Goal: Task Accomplishment & Management: Manage account settings

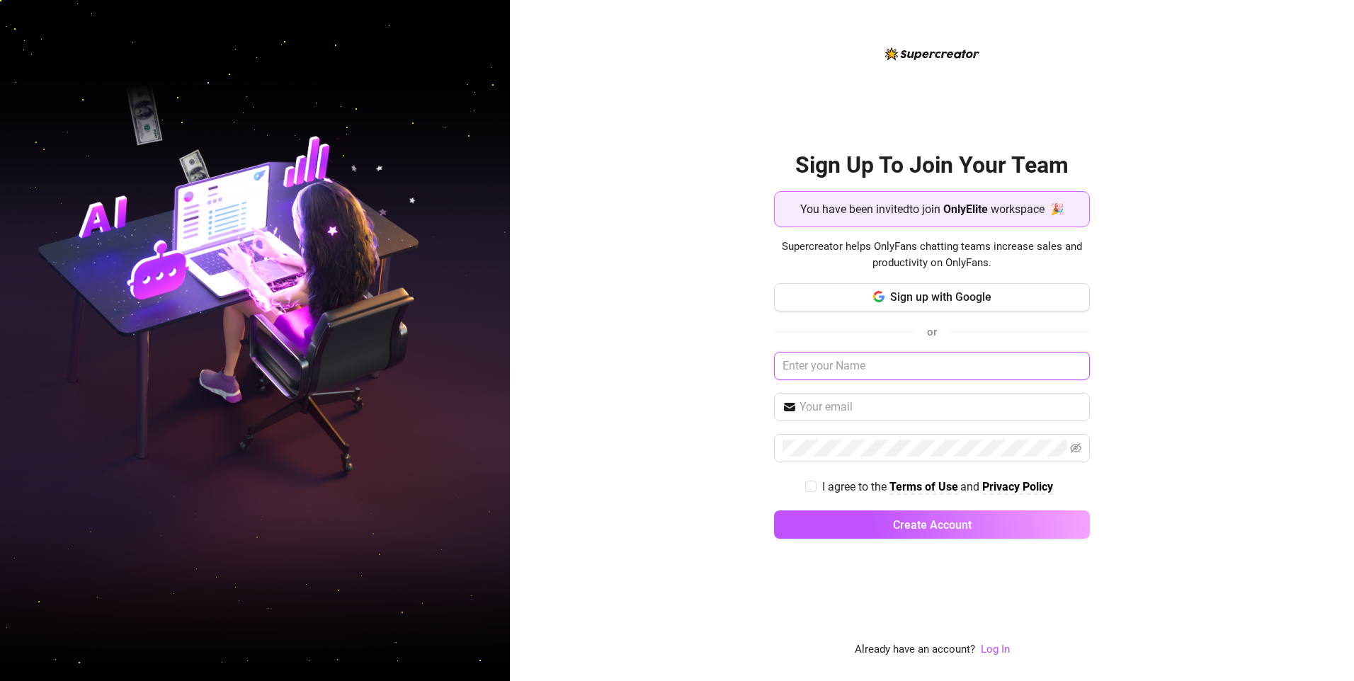
click at [814, 364] on input "text" at bounding box center [932, 366] width 316 height 28
type input "[EMAIL_ADDRESS][DOMAIN_NAME]"
click at [774, 510] on button "Create Account" at bounding box center [932, 524] width 316 height 28
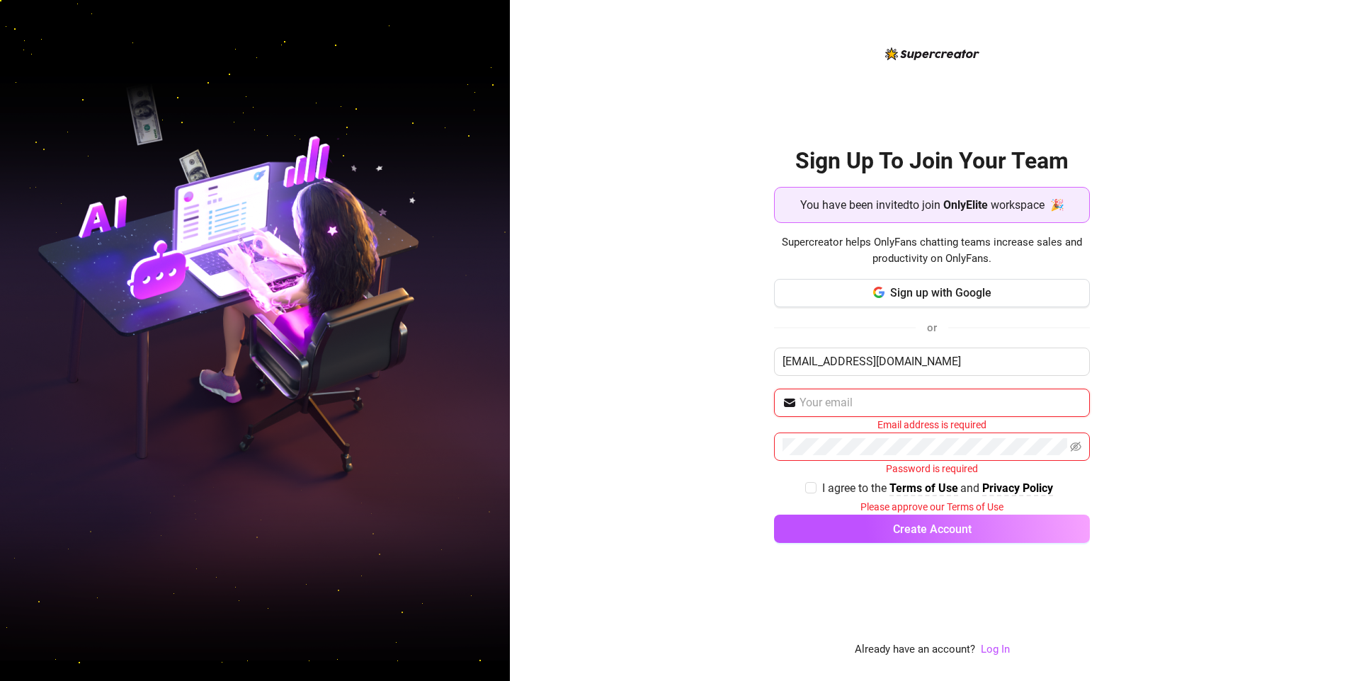
click at [831, 409] on input "text" at bounding box center [940, 402] width 282 height 17
type input "[EMAIL_ADDRESS][DOMAIN_NAME]"
click at [742, 344] on div "Sign Up To Join Your Team You have been invited to join OnlyElite workspace 🎉 S…" at bounding box center [932, 340] width 844 height 681
click at [806, 485] on input "I agree to the Terms of Use and Privacy Policy" at bounding box center [810, 486] width 10 height 10
checkbox input "true"
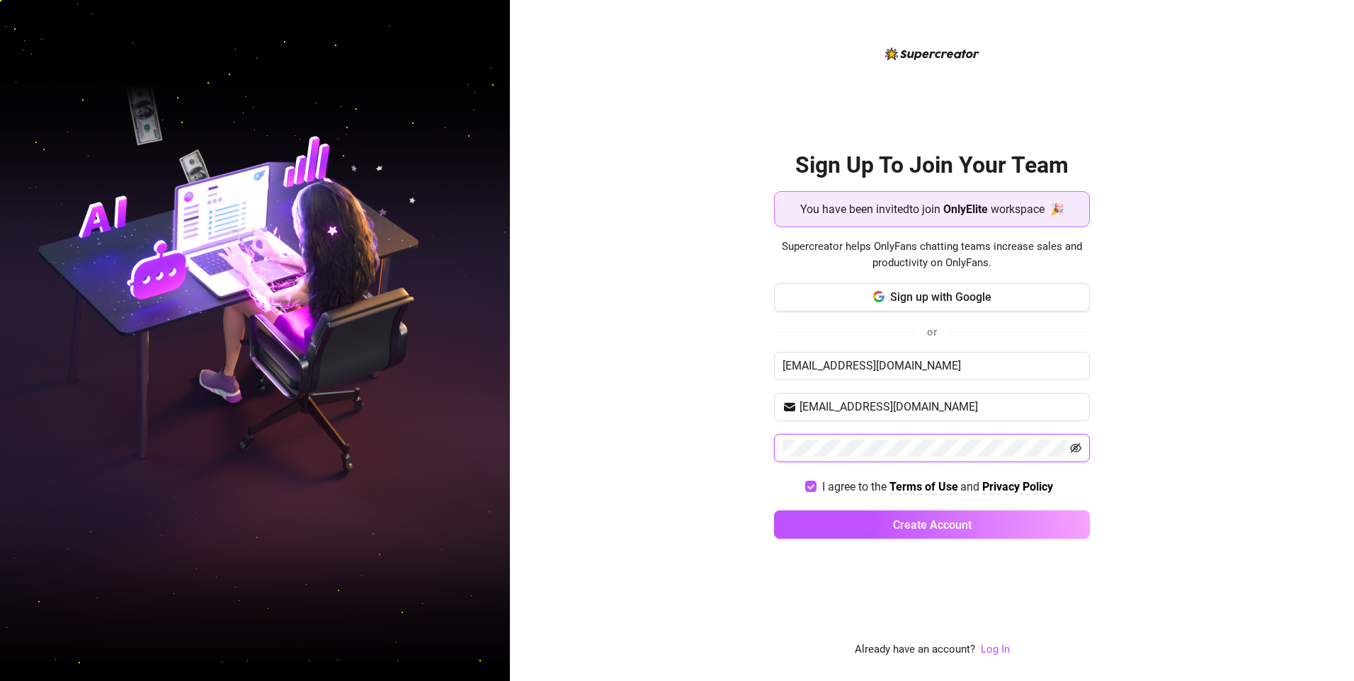
click at [1076, 447] on icon "eye-invisible" at bounding box center [1075, 448] width 11 height 10
click at [720, 478] on div "Sign Up To Join Your Team You have been invited to join OnlyElite workspace 🎉 S…" at bounding box center [932, 340] width 844 height 681
click at [882, 522] on button "Create Account" at bounding box center [932, 524] width 316 height 28
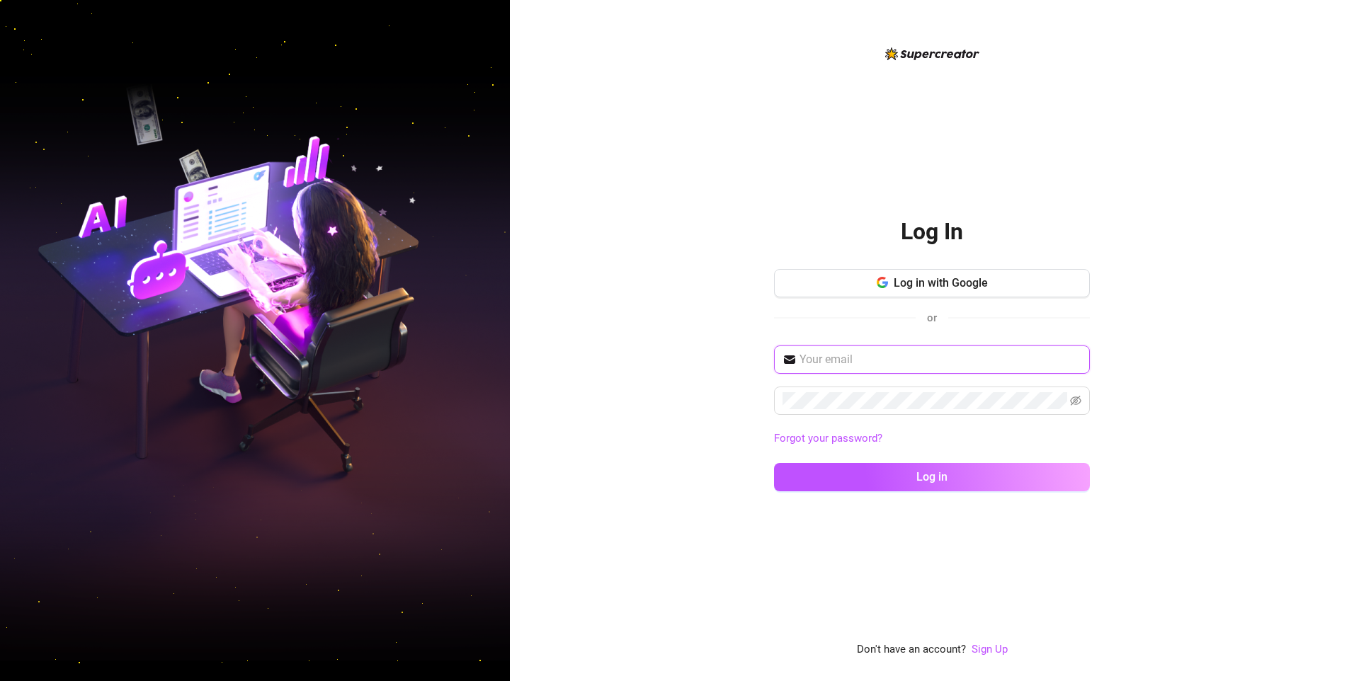
click at [809, 358] on input "text" at bounding box center [940, 359] width 282 height 17
type input "[EMAIL_ADDRESS][DOMAIN_NAME]"
click at [774, 463] on button "Log in" at bounding box center [932, 477] width 316 height 28
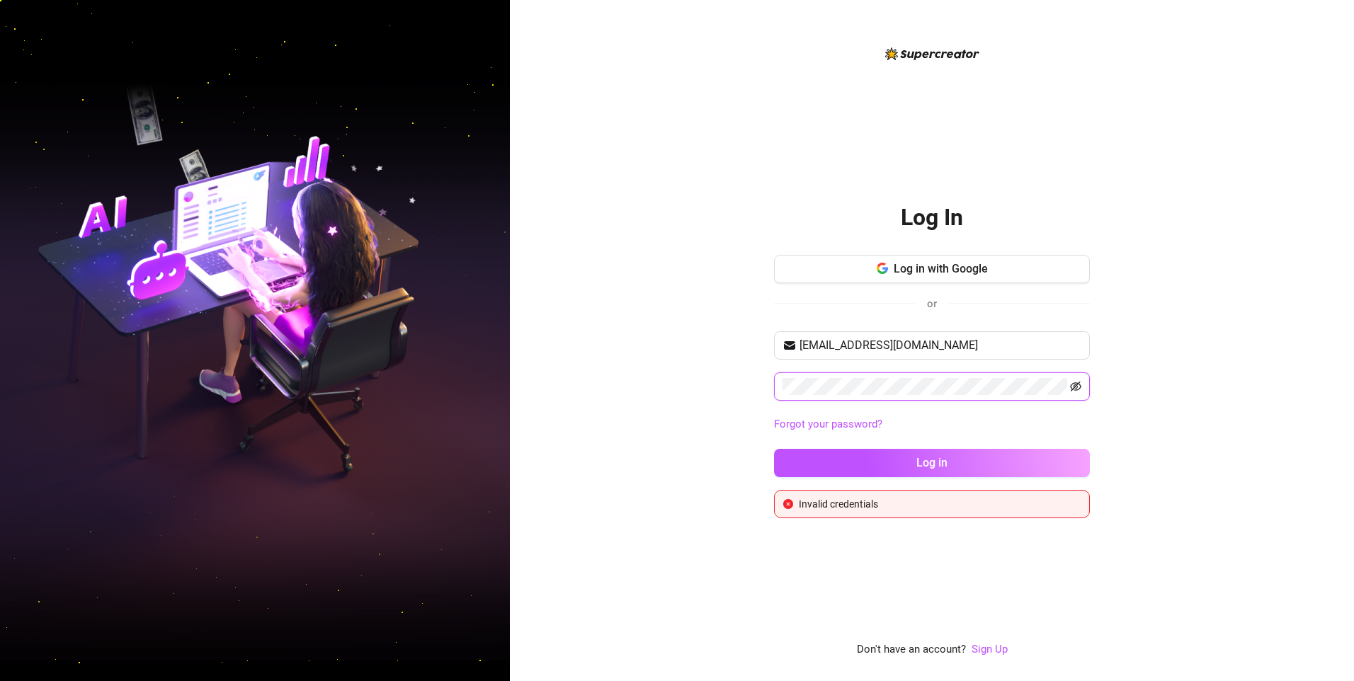
click at [1073, 389] on icon "eye-invisible" at bounding box center [1075, 387] width 11 height 10
click at [683, 195] on div "Log In Log in with Google or zivcherniak@gmail.com Forgot your password? Log in…" at bounding box center [932, 340] width 844 height 681
click at [926, 57] on img at bounding box center [932, 53] width 94 height 13
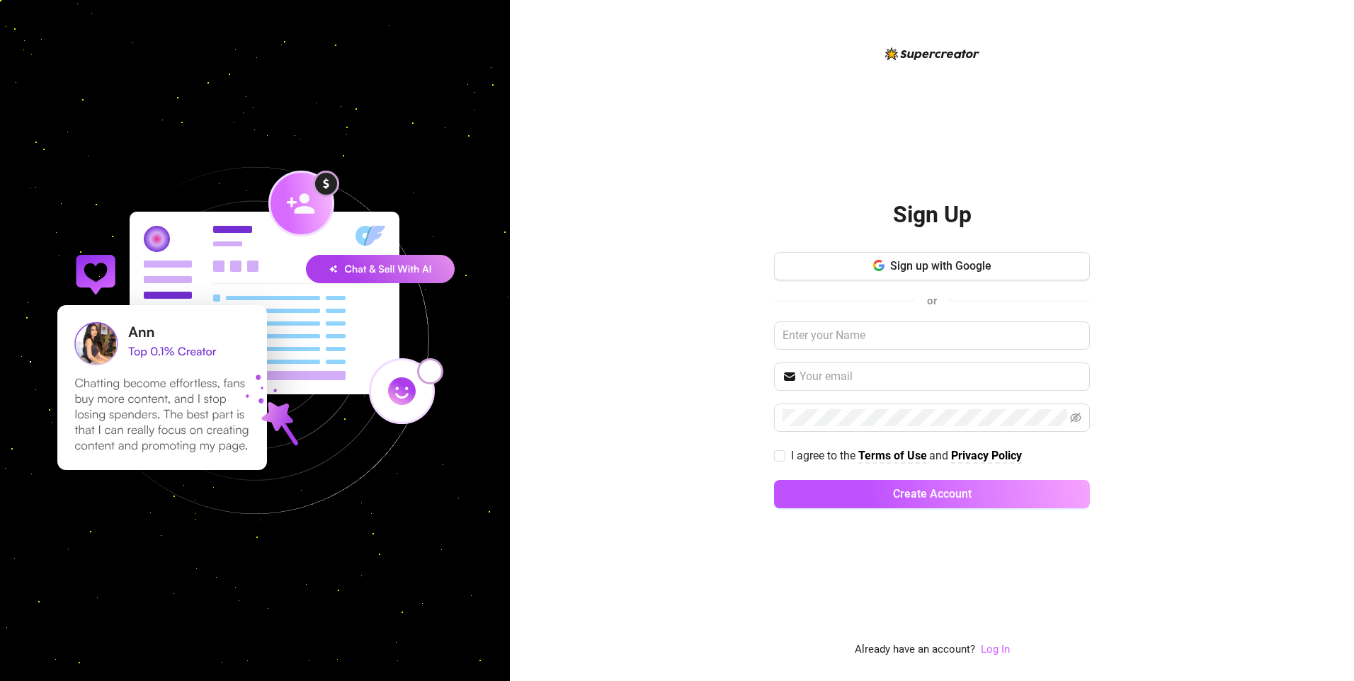
click at [998, 644] on link "Log In" at bounding box center [995, 649] width 29 height 13
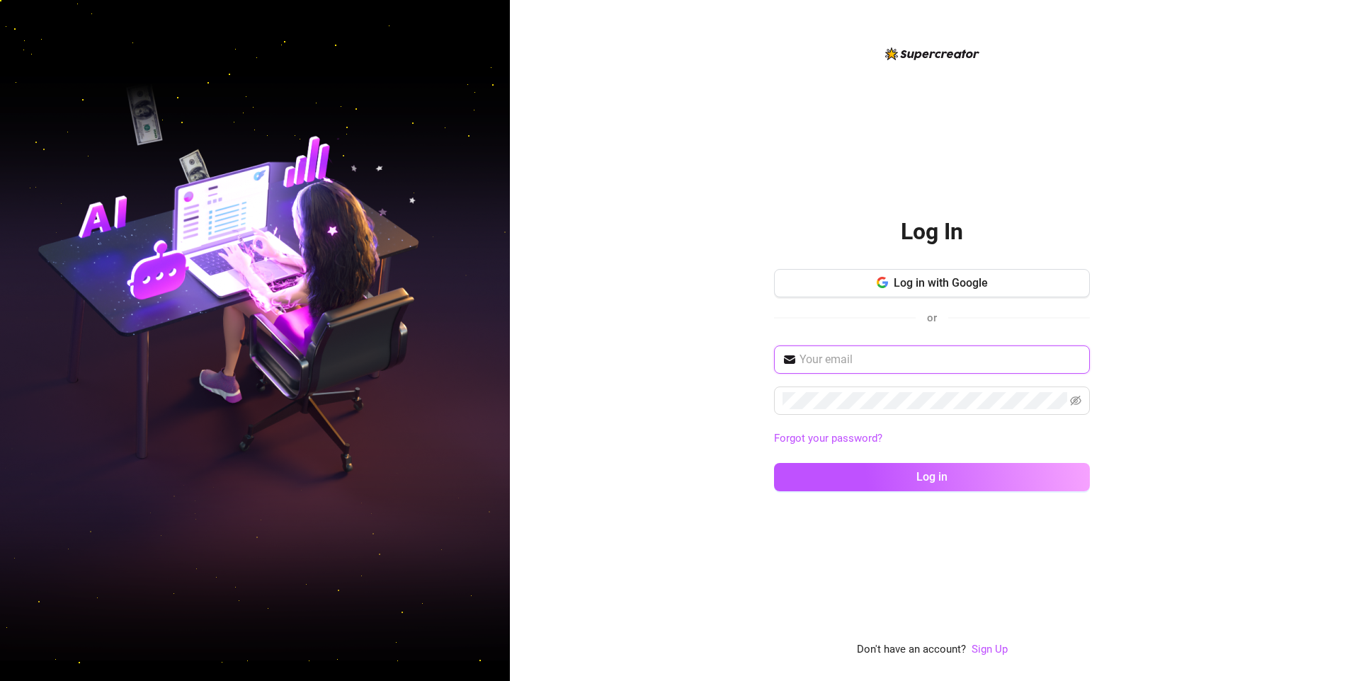
click at [821, 354] on input "text" at bounding box center [940, 359] width 282 height 17
type input "zivcherniak@gmail.com"
click at [1075, 399] on icon "eye-invisible" at bounding box center [1075, 400] width 11 height 11
click at [774, 463] on button "Log in" at bounding box center [932, 477] width 316 height 28
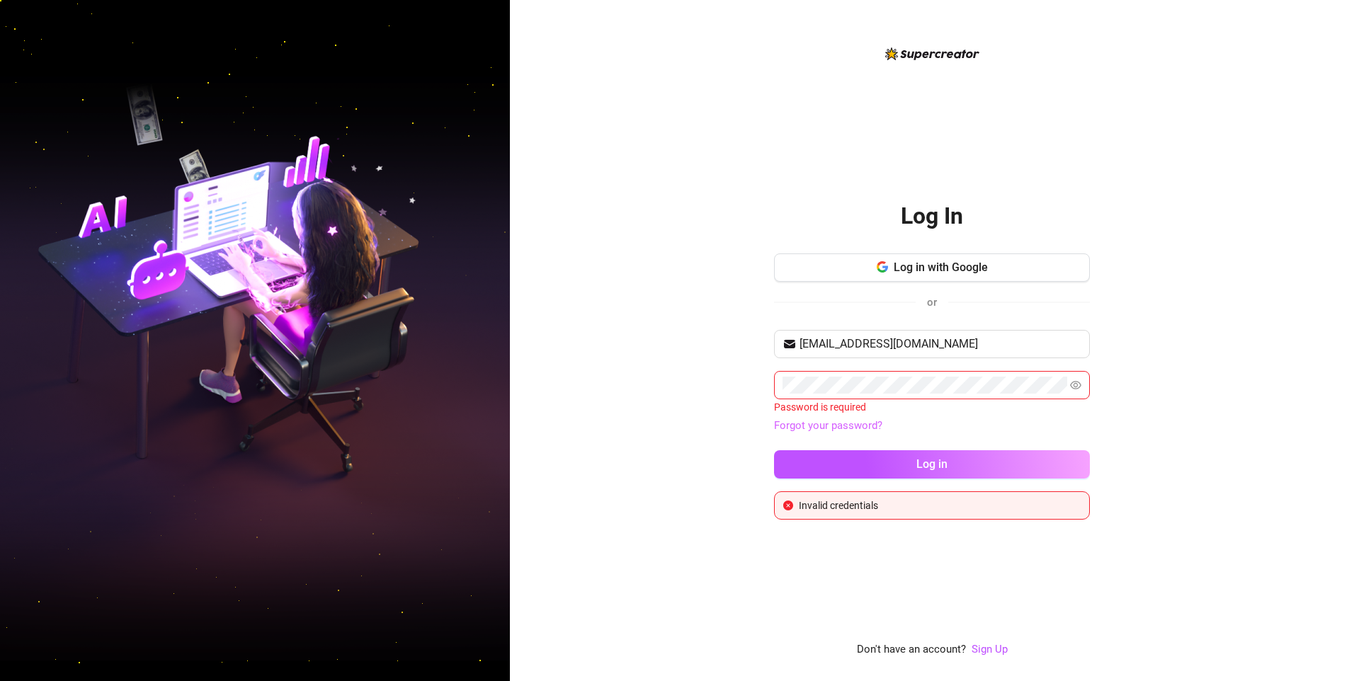
click at [840, 427] on link "Forgot your password?" at bounding box center [828, 425] width 108 height 13
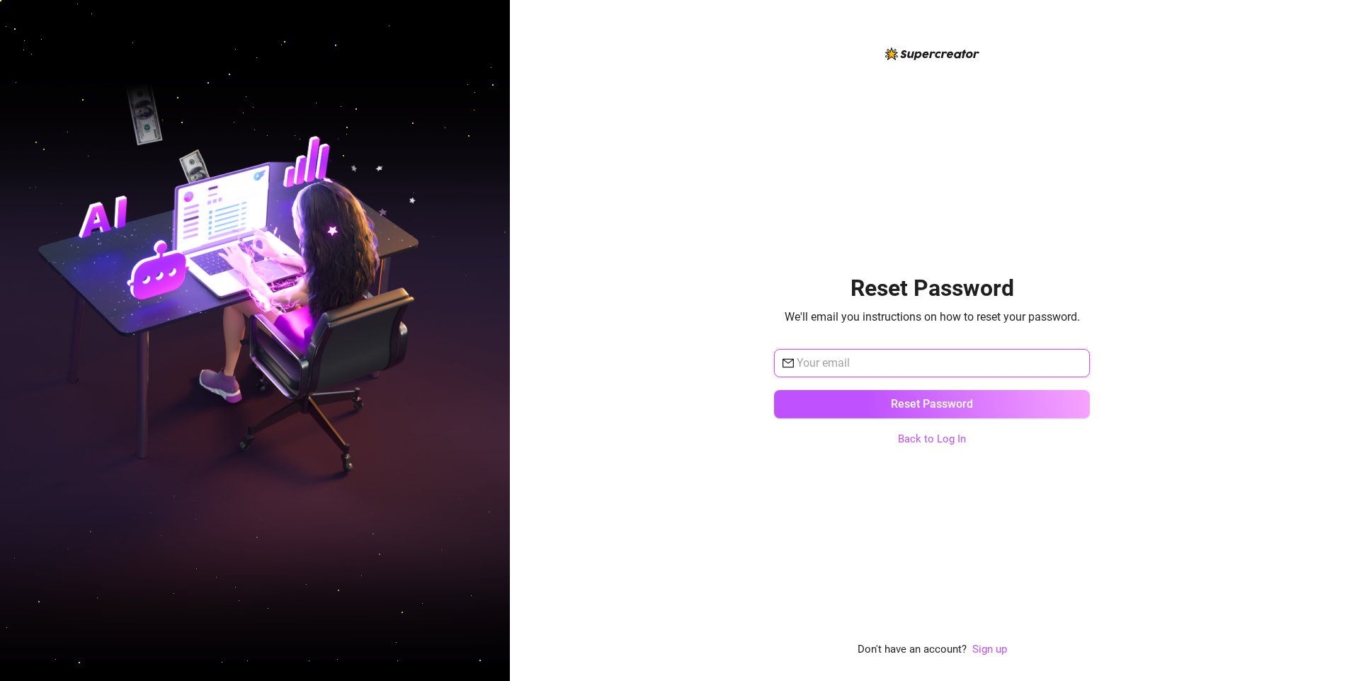
click at [823, 364] on input "text" at bounding box center [938, 363] width 285 height 17
type input "zivcherniak@gmail.com"
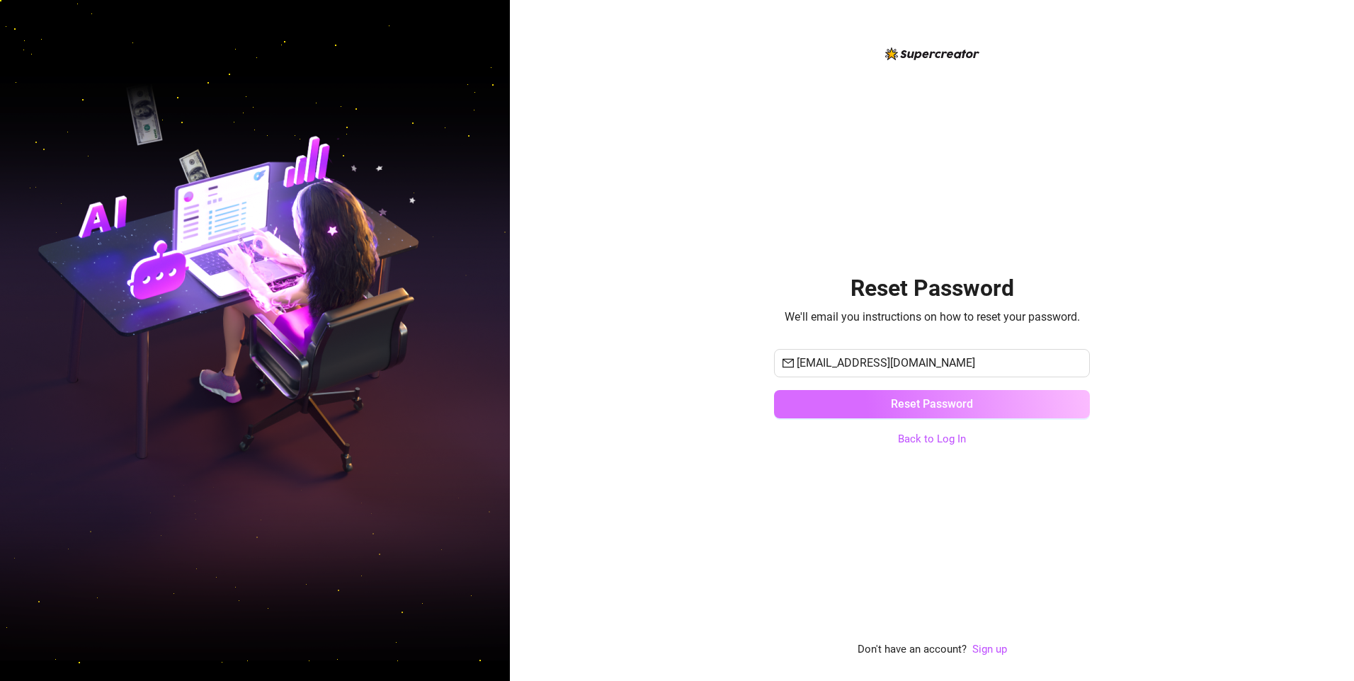
click at [831, 404] on button "Reset Password" at bounding box center [932, 404] width 316 height 28
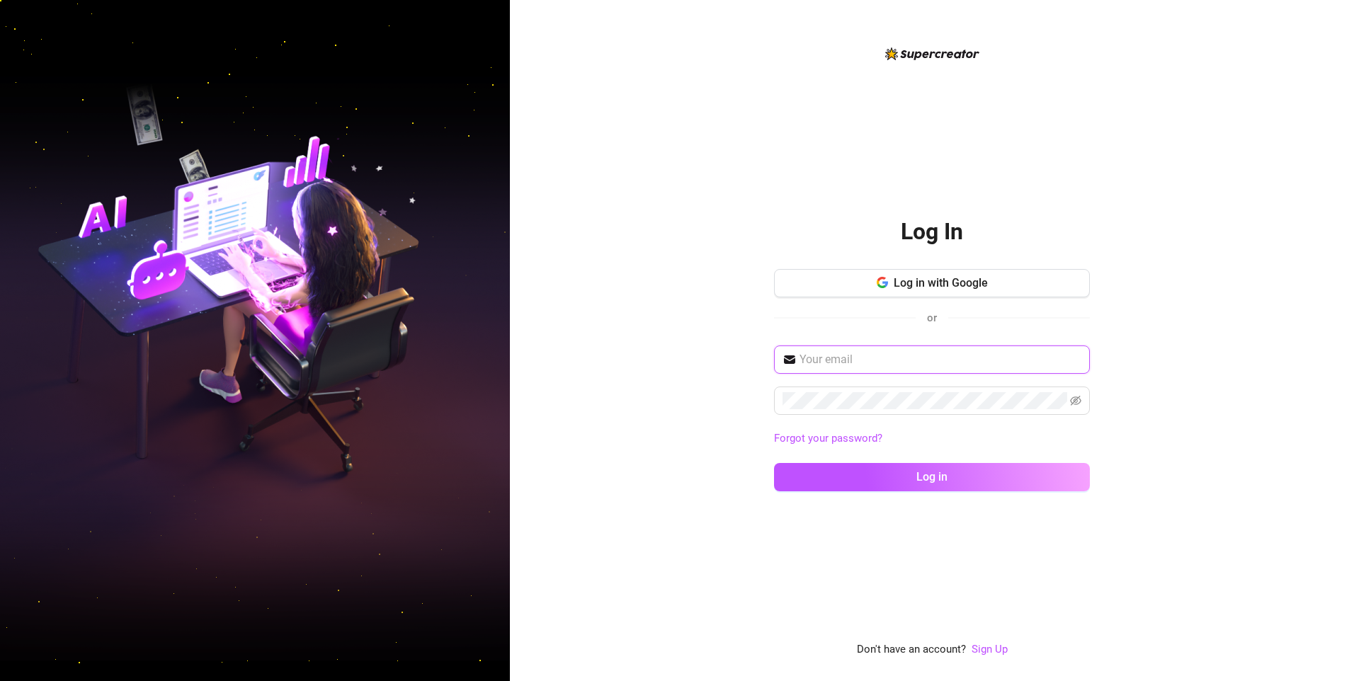
click at [839, 360] on input "text" at bounding box center [940, 359] width 282 height 17
type input "zivcherniak@gmail.com"
click at [1074, 398] on icon "eye-invisible" at bounding box center [1075, 400] width 11 height 11
click at [774, 463] on button "Log in" at bounding box center [932, 477] width 316 height 28
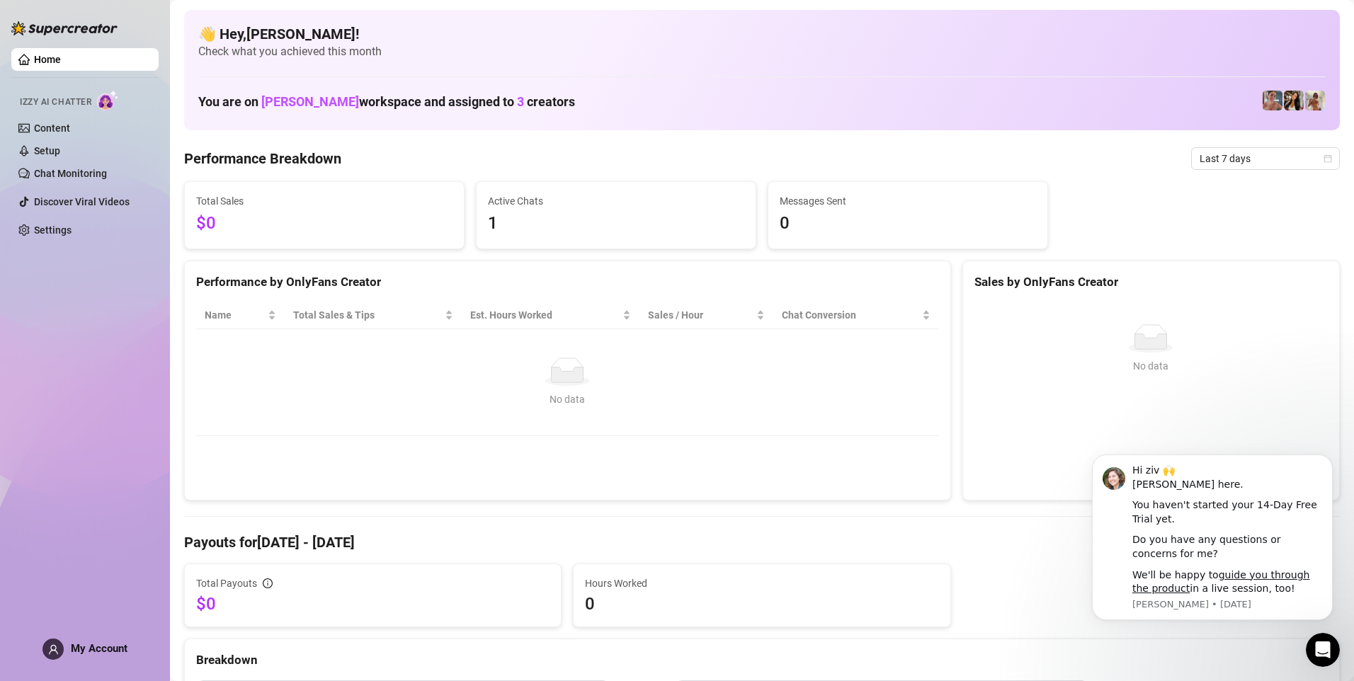
click at [40, 55] on link "Home" at bounding box center [47, 59] width 27 height 11
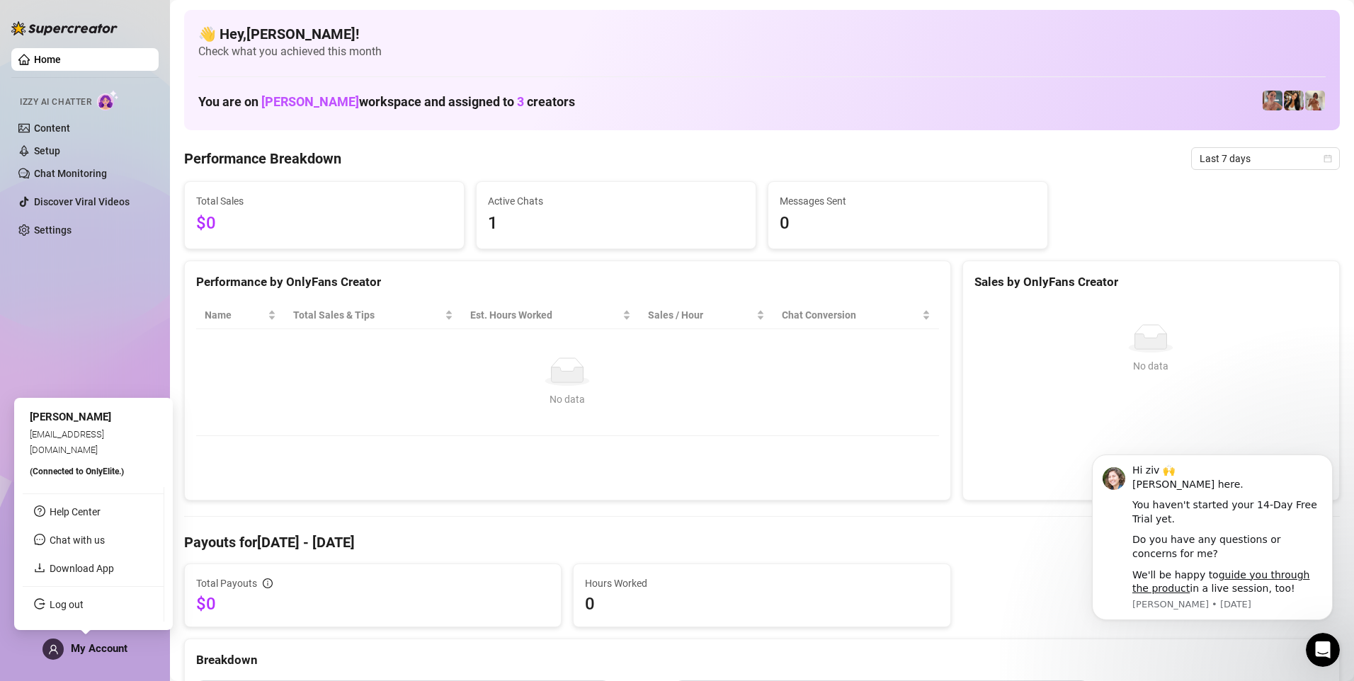
click at [57, 644] on icon "user" at bounding box center [53, 649] width 11 height 11
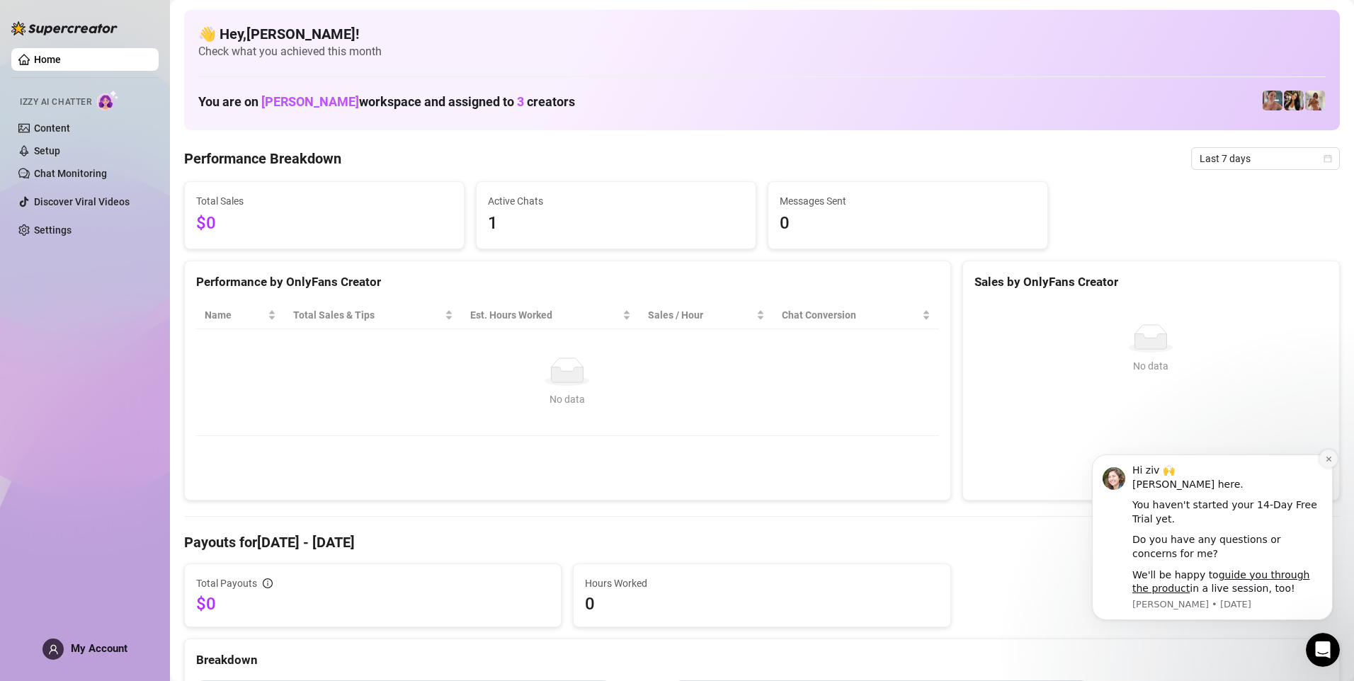
click at [1327, 457] on icon "Dismiss notification" at bounding box center [1329, 459] width 8 height 8
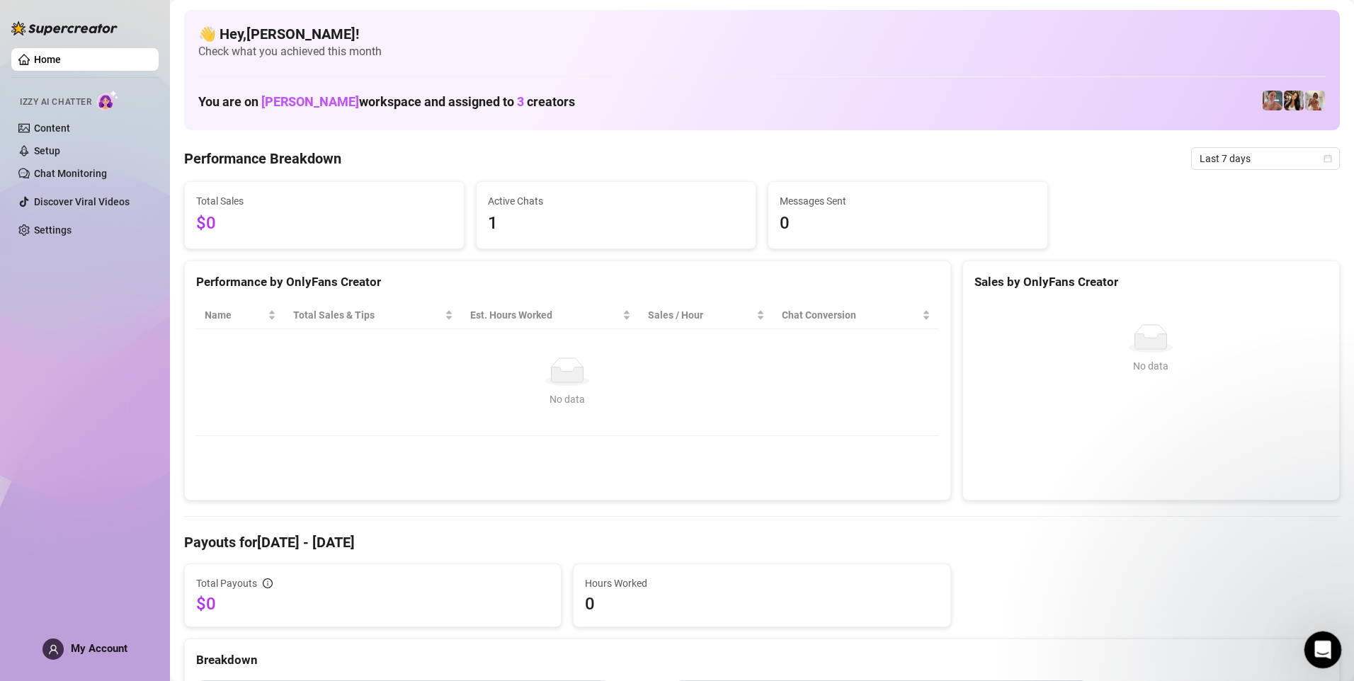
click at [1327, 644] on icon "Open Intercom Messenger" at bounding box center [1320, 647] width 23 height 23
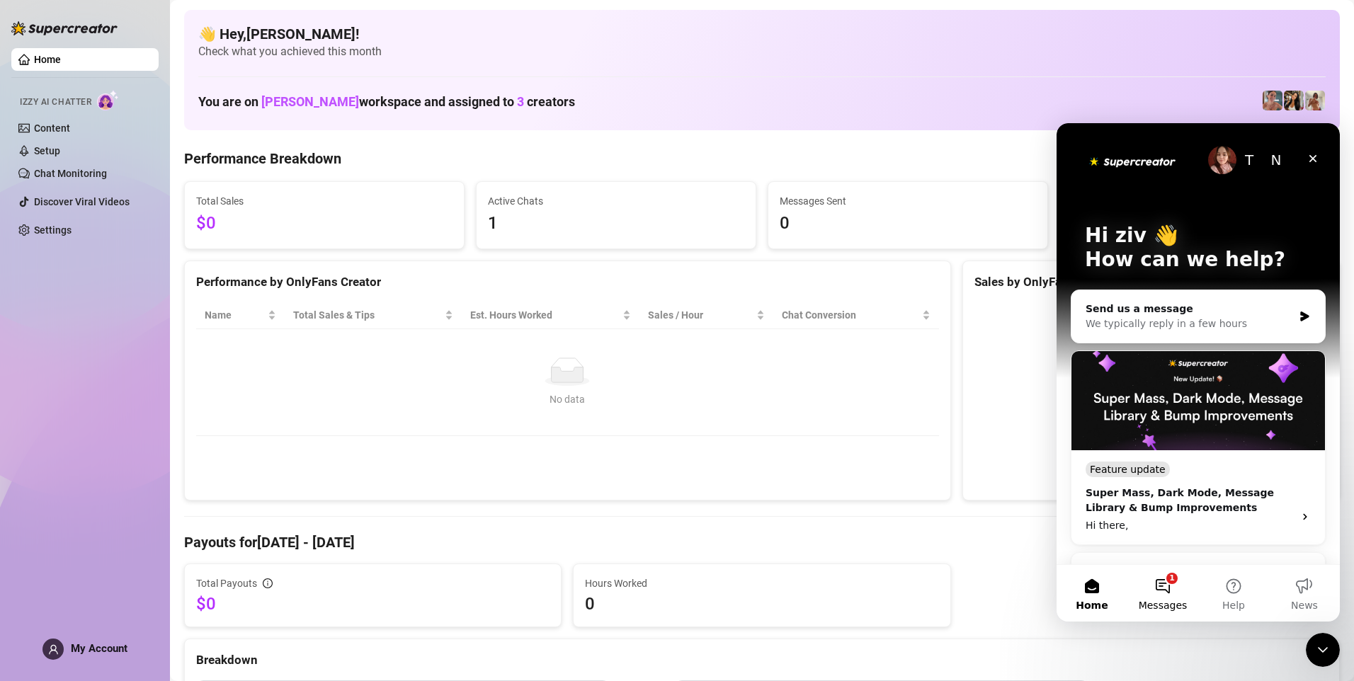
click at [1159, 589] on button "1 Messages" at bounding box center [1162, 593] width 71 height 57
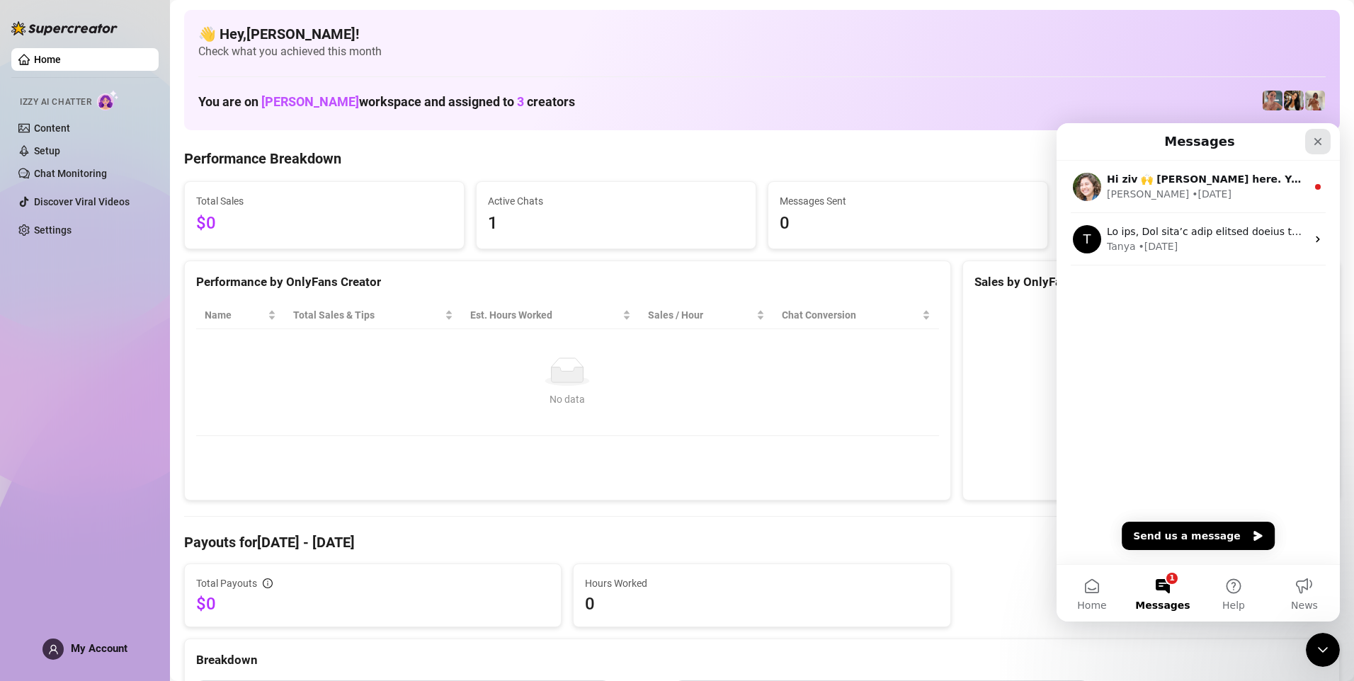
click at [1318, 141] on icon "Close" at bounding box center [1318, 142] width 8 height 8
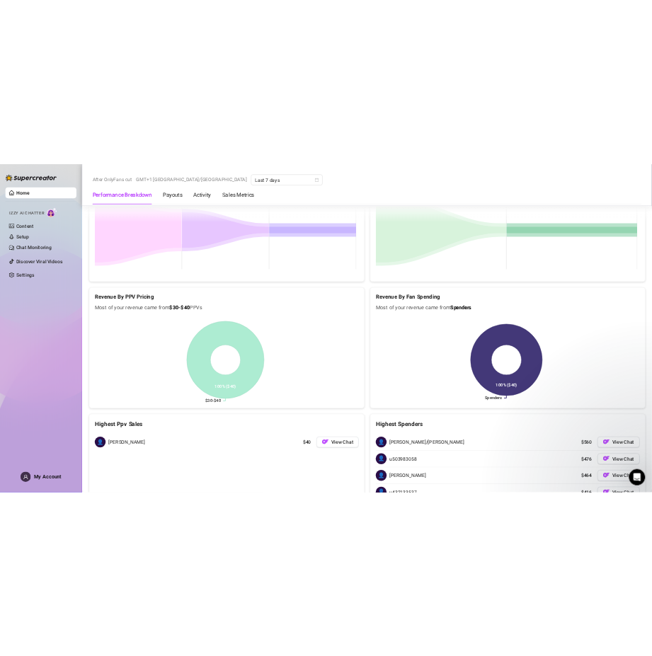
scroll to position [1822, 0]
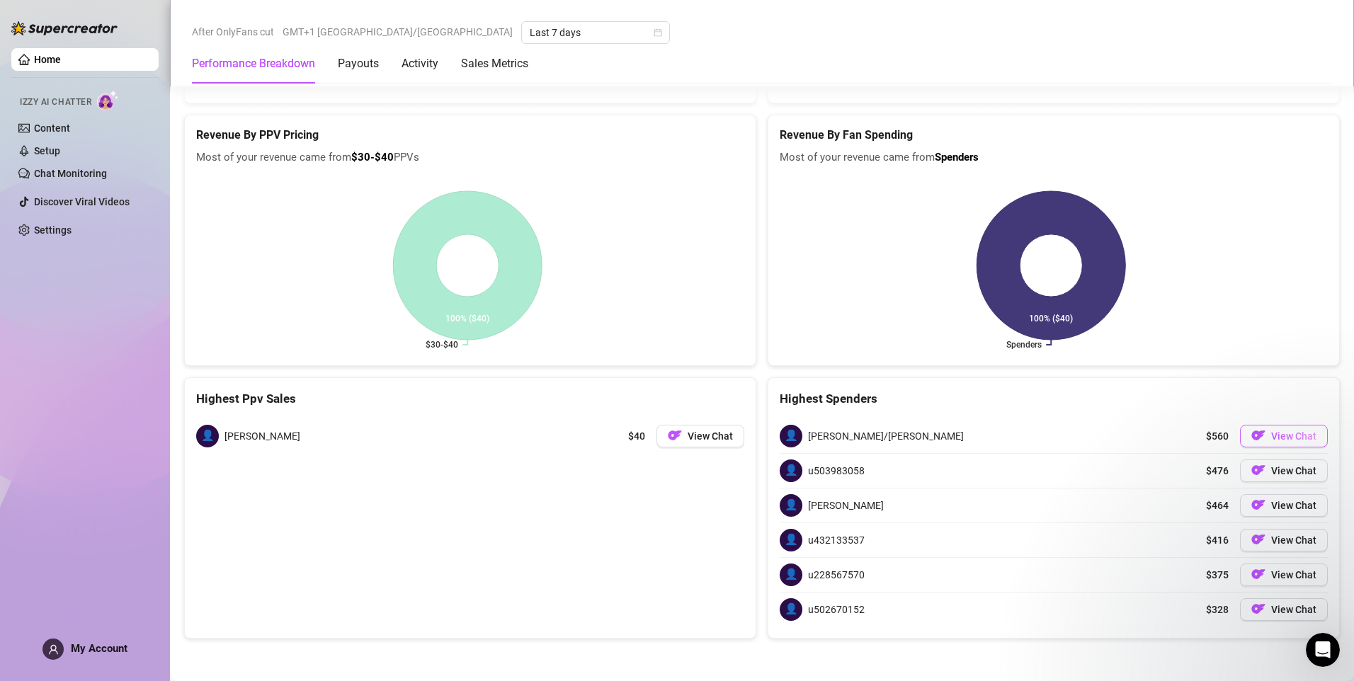
click at [1257, 428] on button "View Chat" at bounding box center [1284, 436] width 88 height 23
click at [1271, 434] on span "View Chat" at bounding box center [1293, 435] width 45 height 11
drag, startPoint x: 891, startPoint y: 42, endPoint x: 1307, endPoint y: -45, distance: 424.6
click at [1307, 0] on html "Home Izzy AI Chatter Content Setup Chat Monitoring Discover Viral Videos Settin…" at bounding box center [677, 340] width 1354 height 681
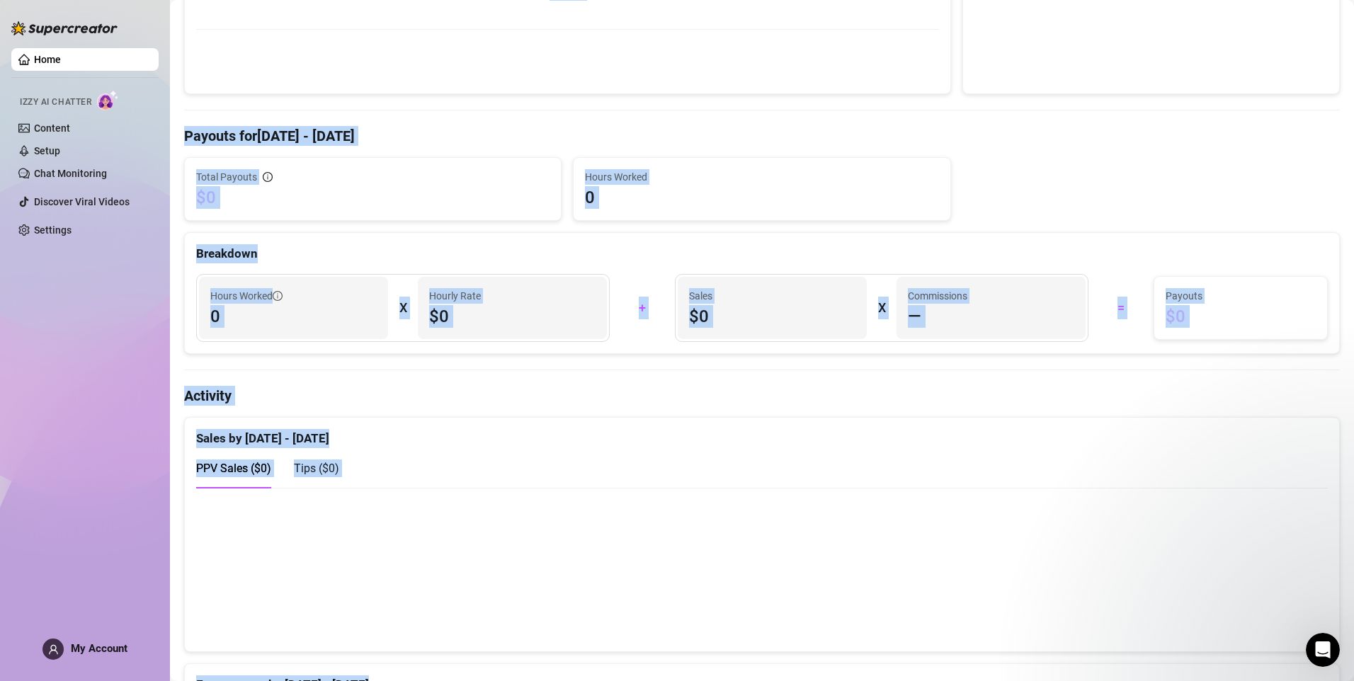
scroll to position [0, 0]
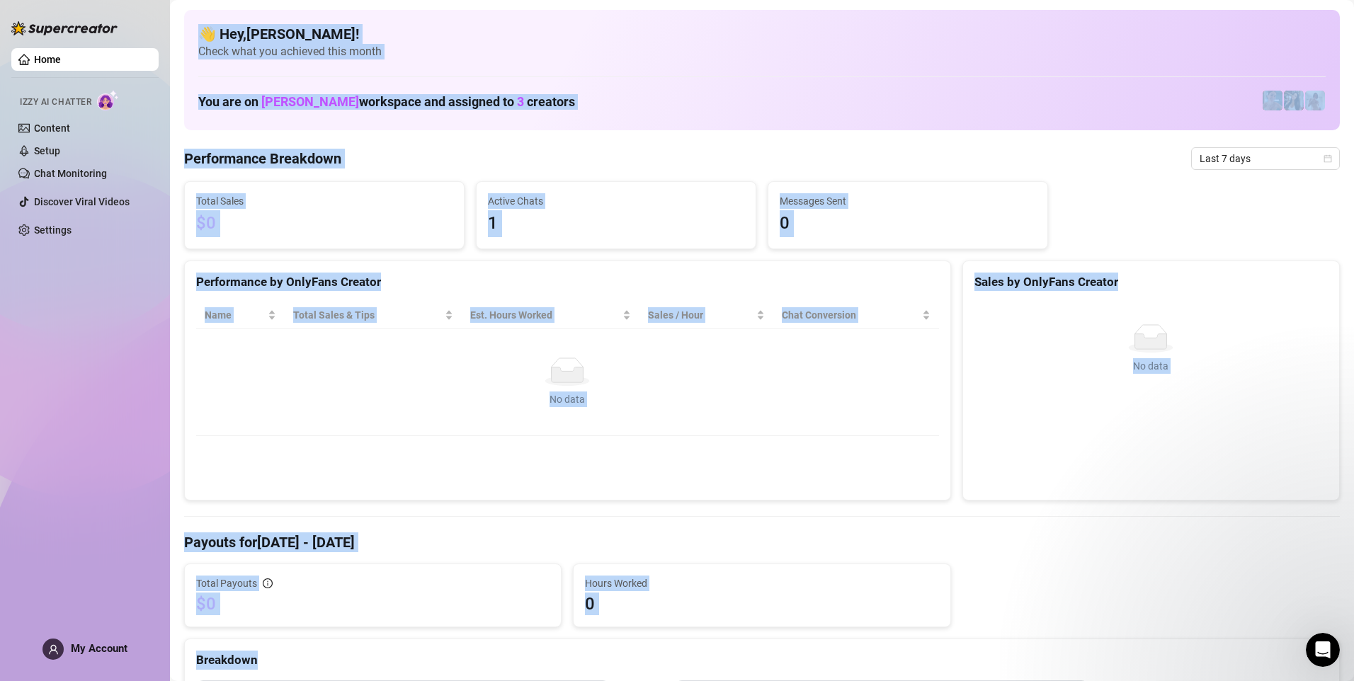
click at [675, 90] on div "You are on Marko workspace and assigned to 3 creators" at bounding box center [761, 101] width 1127 height 30
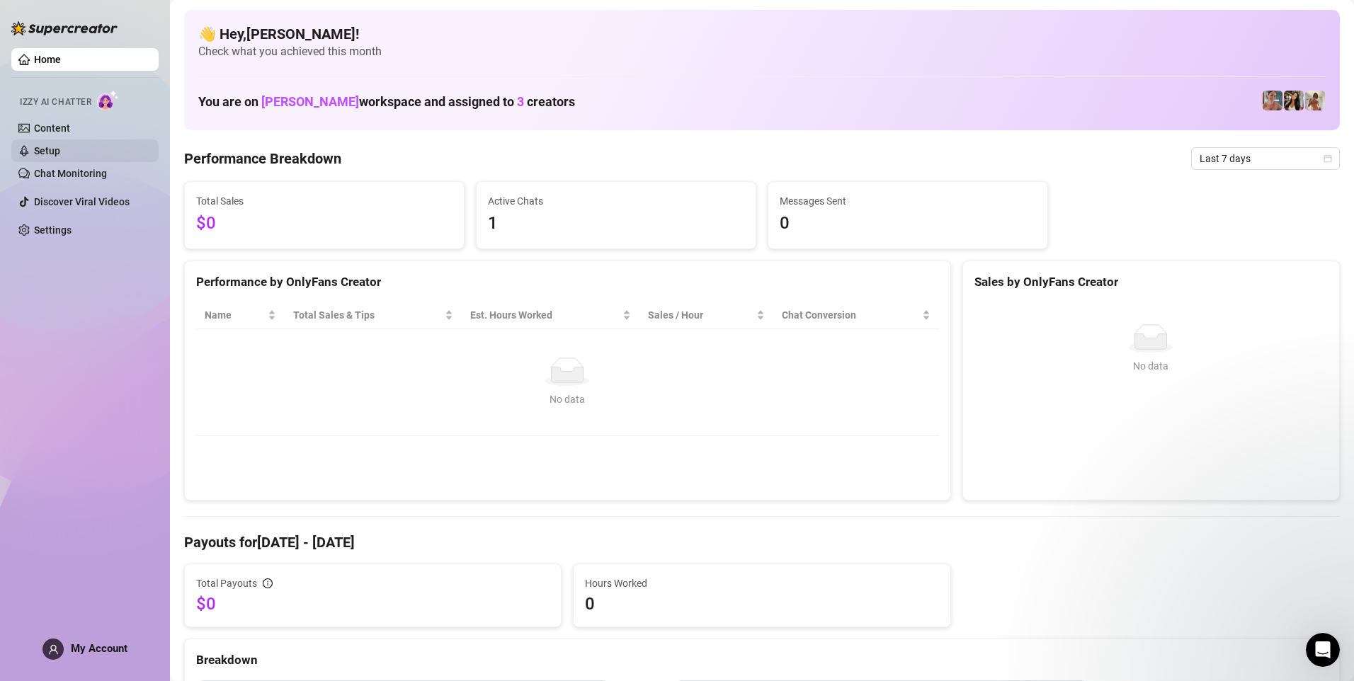
click at [60, 151] on link "Setup" at bounding box center [47, 150] width 26 height 11
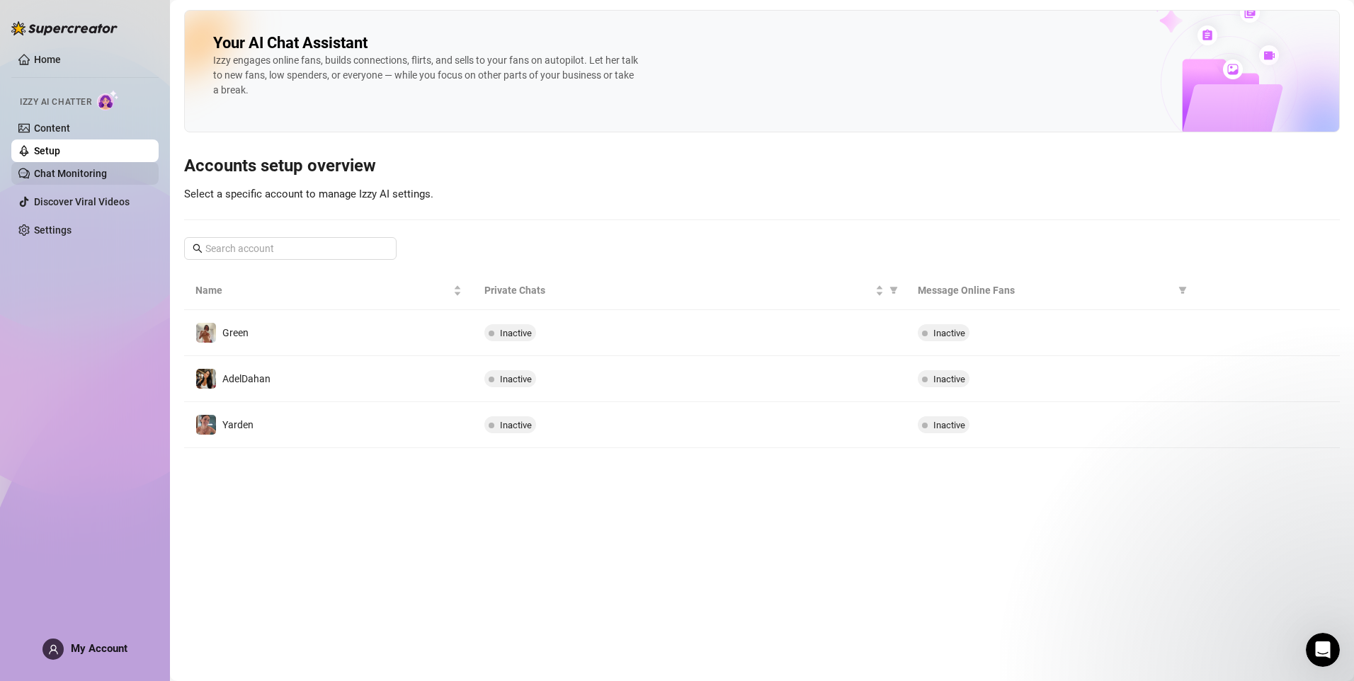
click at [58, 173] on link "Chat Monitoring" at bounding box center [70, 173] width 73 height 11
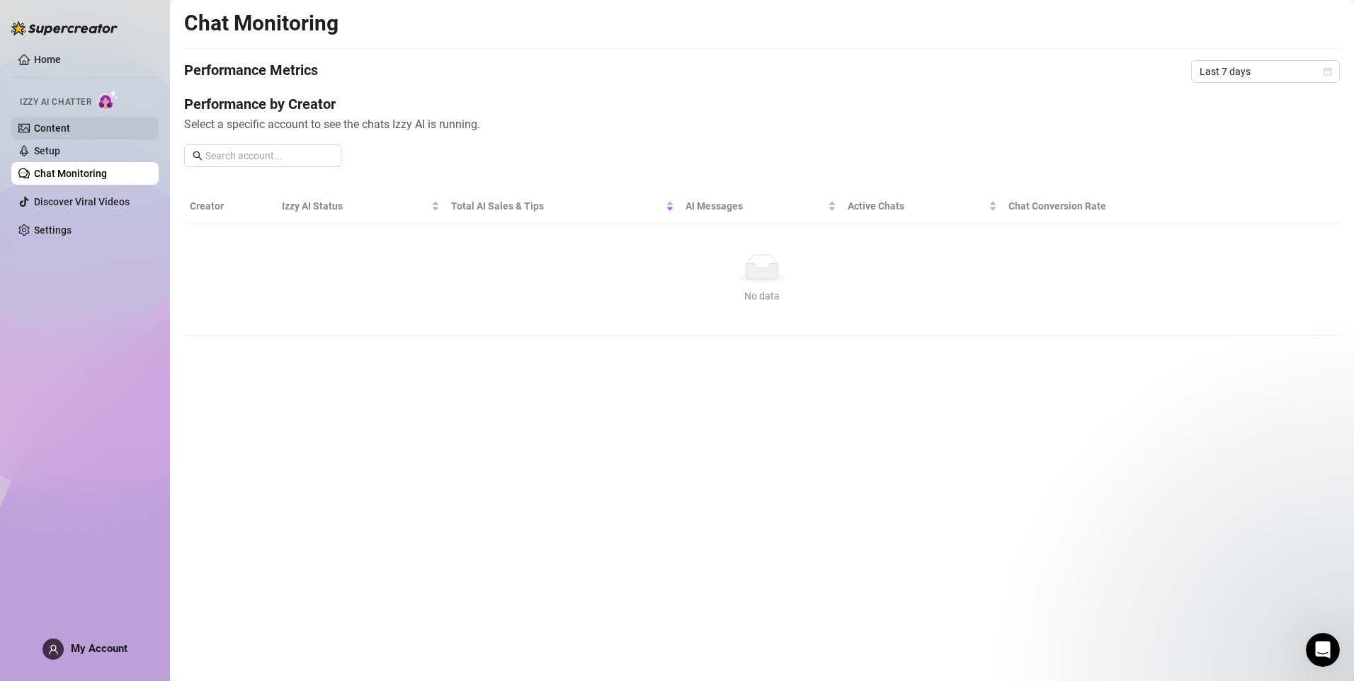
click at [62, 125] on link "Content" at bounding box center [52, 127] width 36 height 11
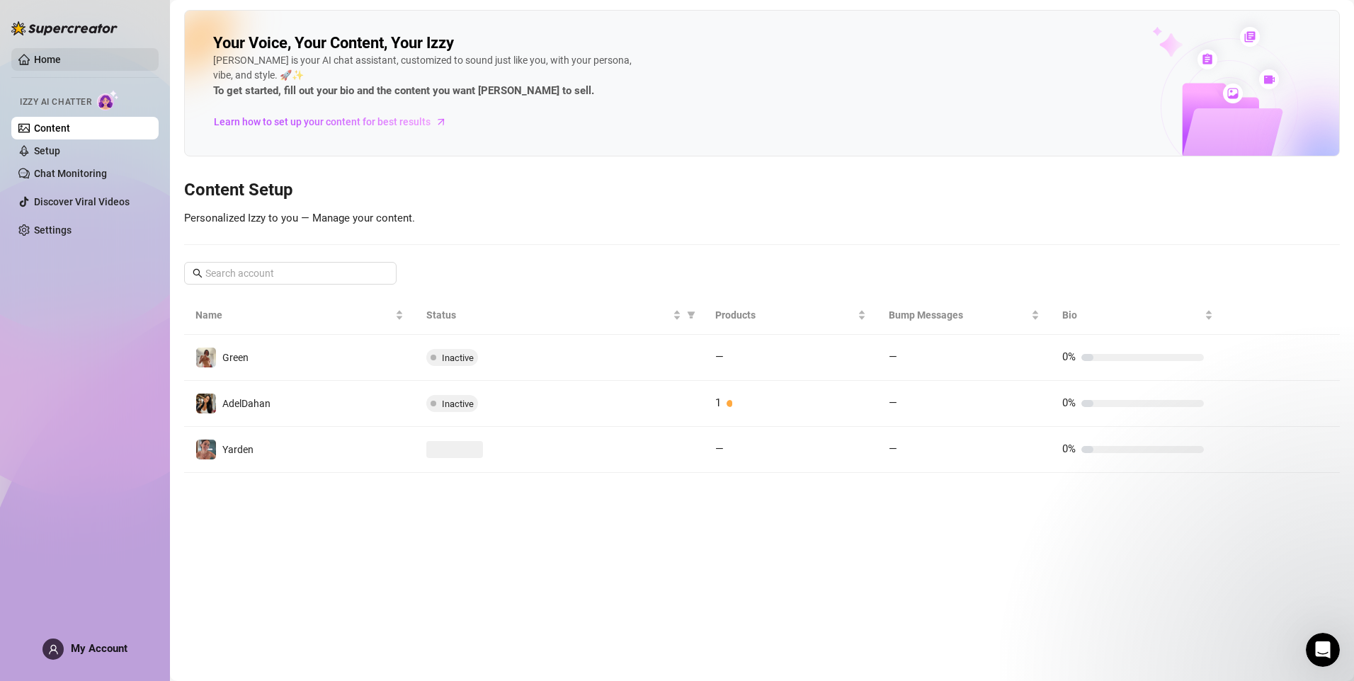
click at [34, 55] on link "Home" at bounding box center [47, 59] width 27 height 11
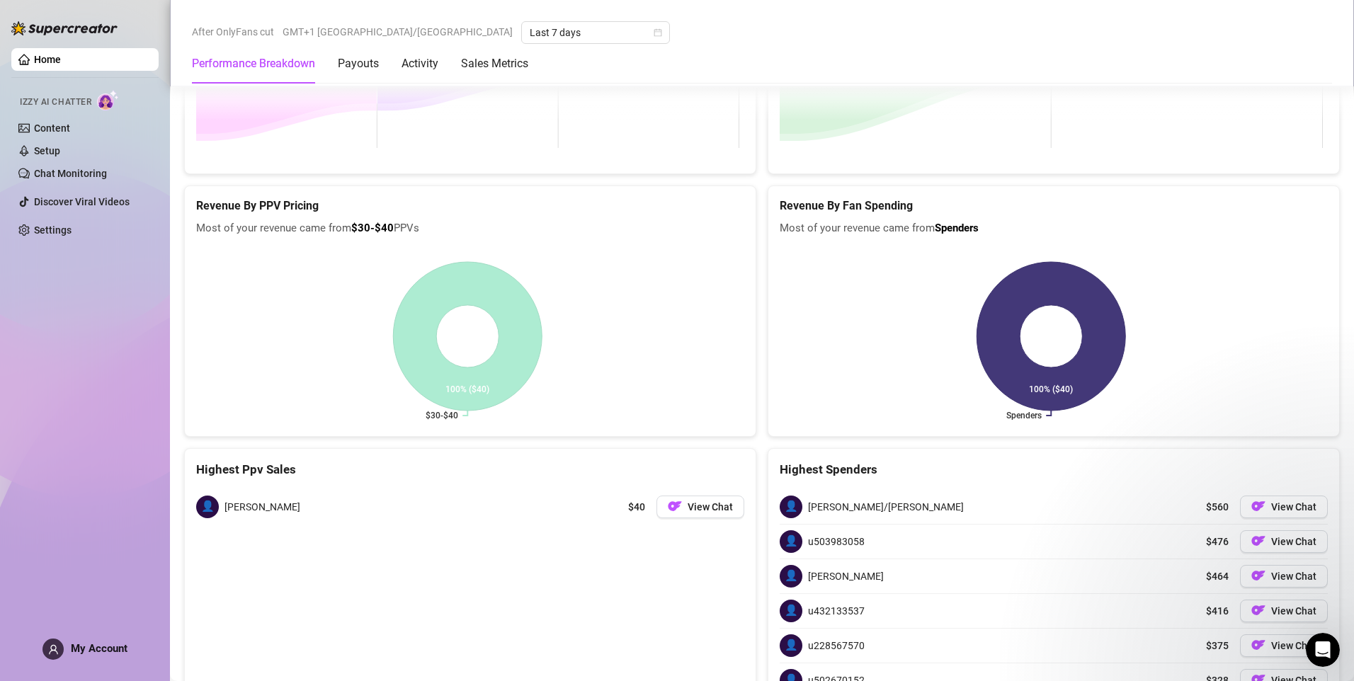
scroll to position [1822, 0]
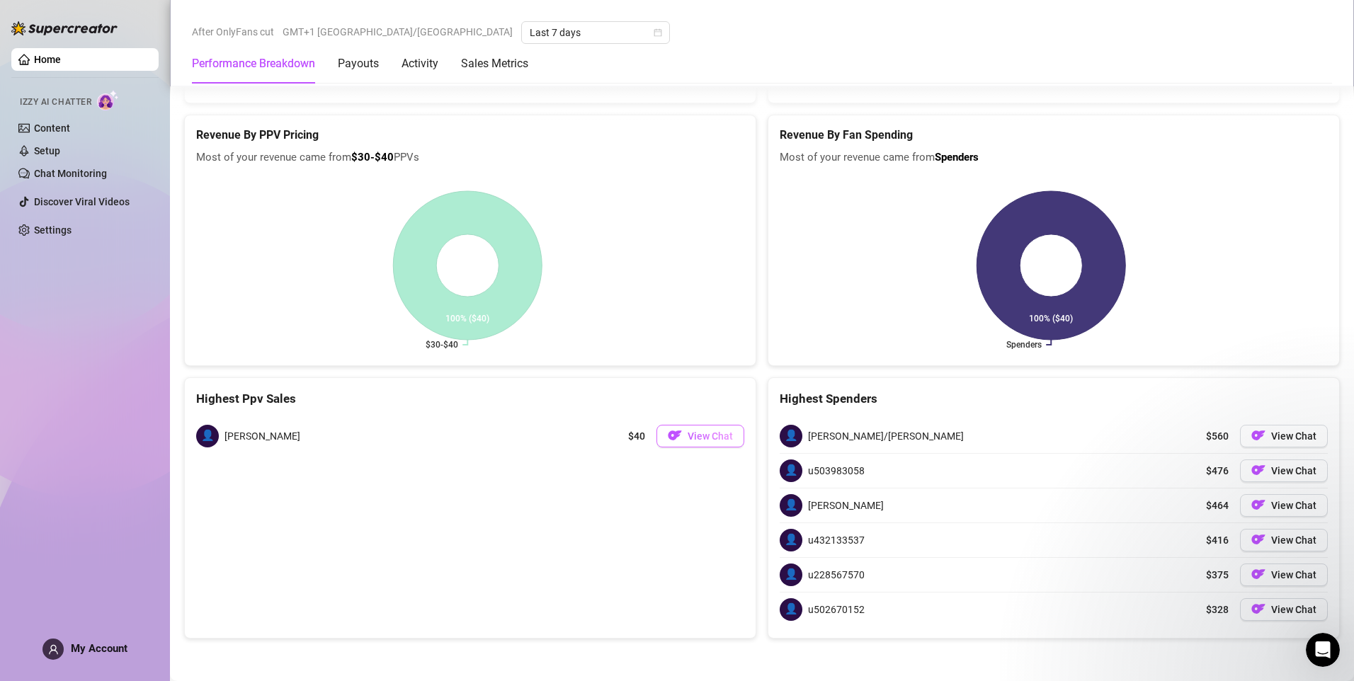
click at [677, 435] on button "View Chat" at bounding box center [700, 436] width 88 height 23
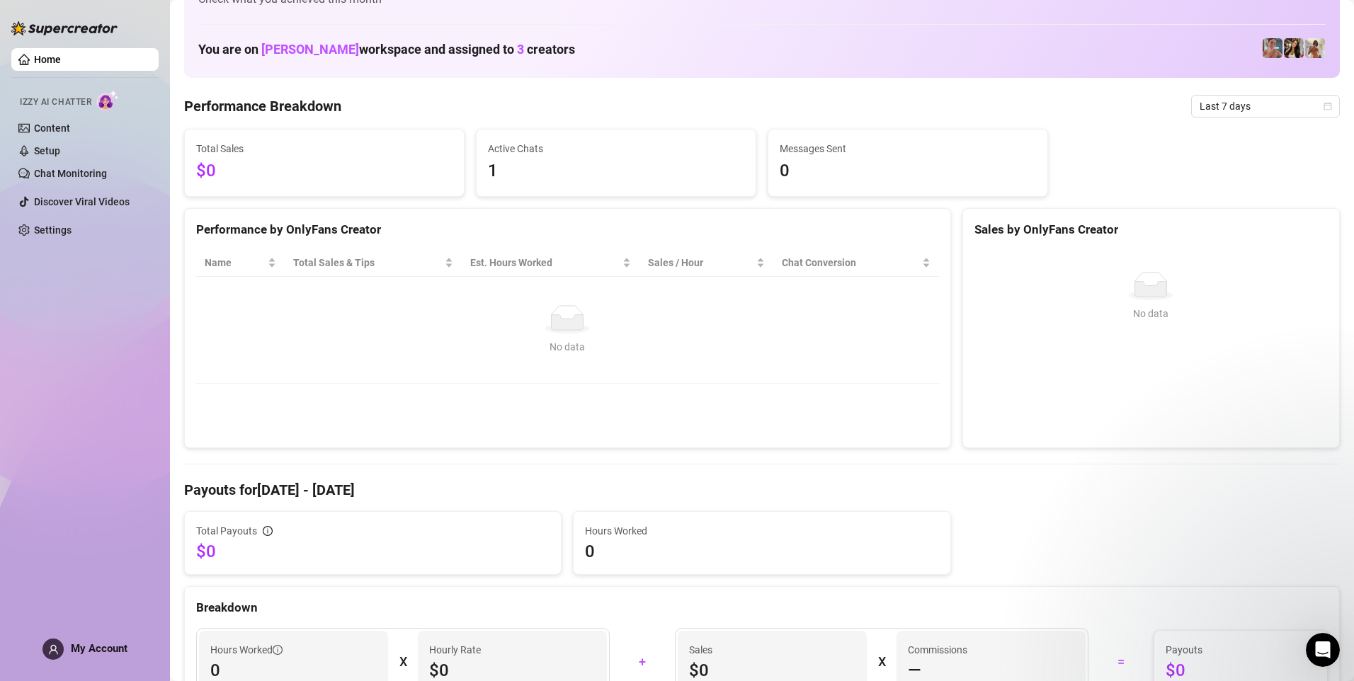
scroll to position [0, 0]
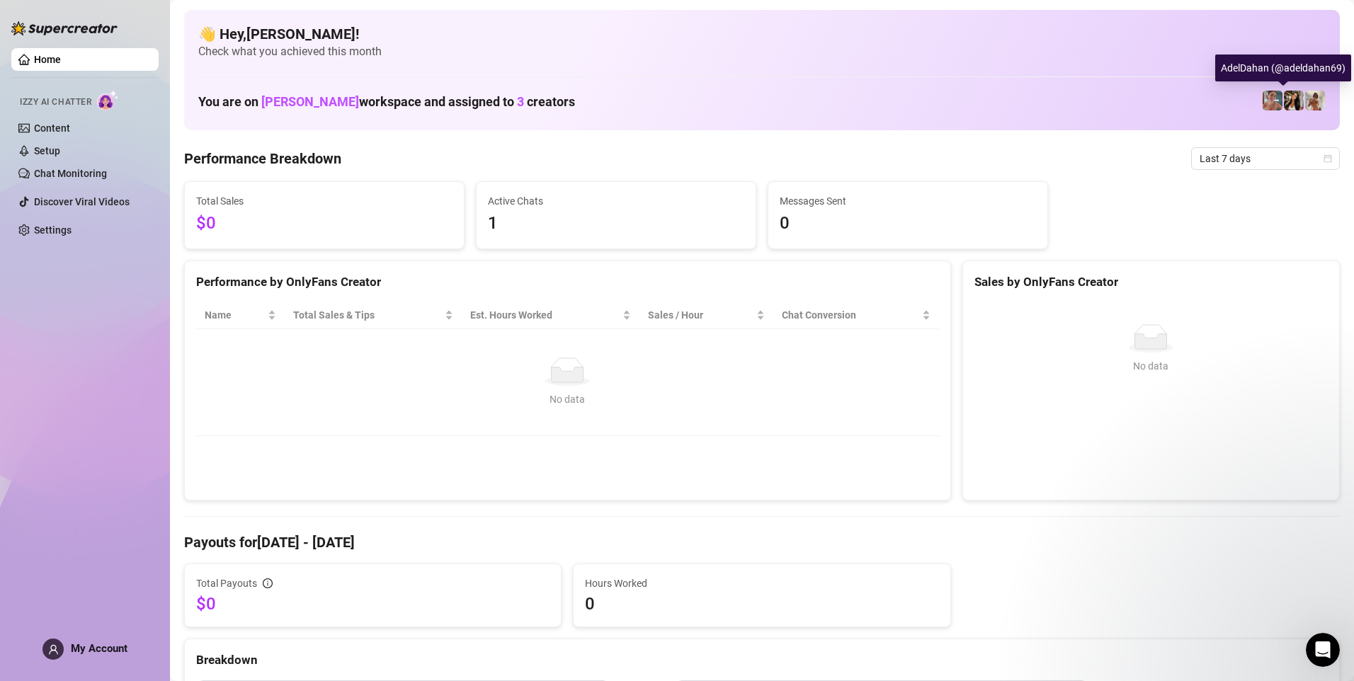
click at [1284, 98] on img at bounding box center [1294, 101] width 20 height 20
click at [1296, 152] on span "Last 7 days" at bounding box center [1265, 158] width 132 height 21
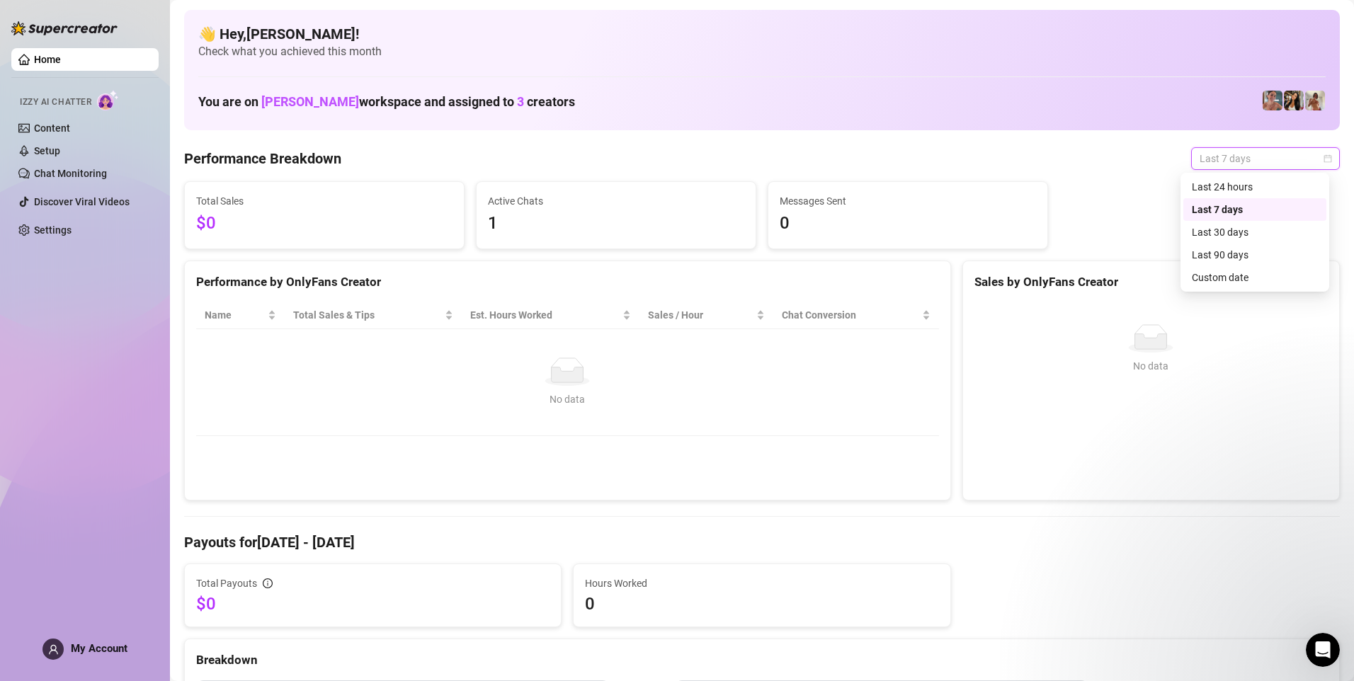
click at [1296, 152] on span "Last 7 days" at bounding box center [1265, 158] width 132 height 21
click at [65, 232] on link "Settings" at bounding box center [53, 229] width 38 height 11
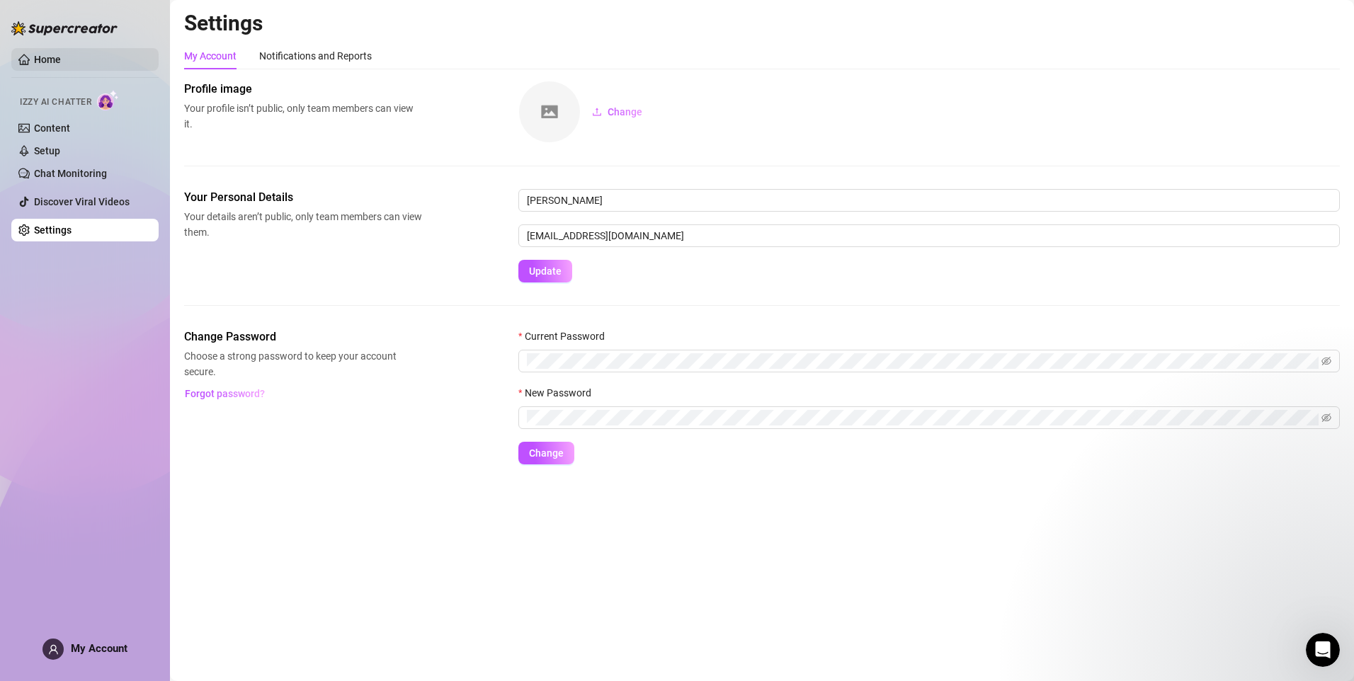
click at [35, 54] on link "Home" at bounding box center [47, 59] width 27 height 11
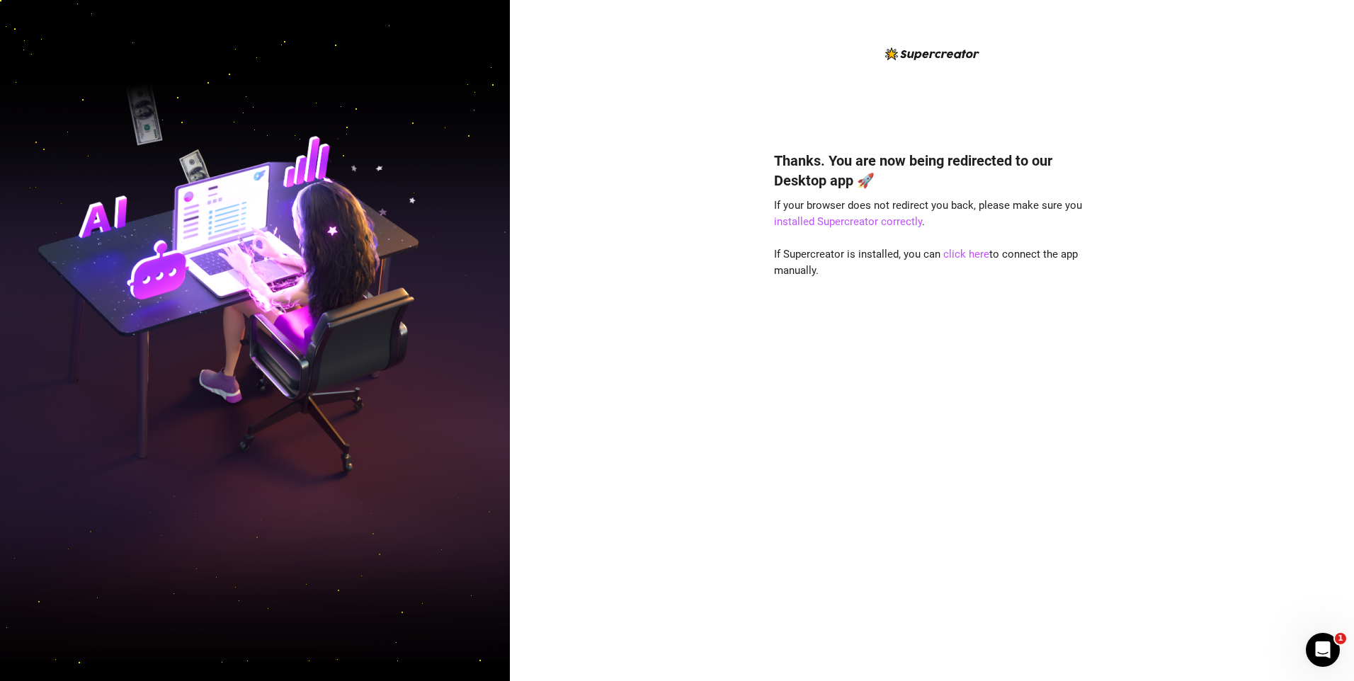
click at [868, 337] on div "Thanks. You are now being redirected to our Desktop app 🚀 If your browser does …" at bounding box center [932, 395] width 316 height 527
click at [959, 254] on link "click here" at bounding box center [966, 254] width 46 height 13
click at [864, 219] on link "installed Supercreator correctly" at bounding box center [848, 221] width 148 height 13
click at [965, 256] on link "click here" at bounding box center [966, 254] width 46 height 13
